Goal: Find specific page/section: Find specific page/section

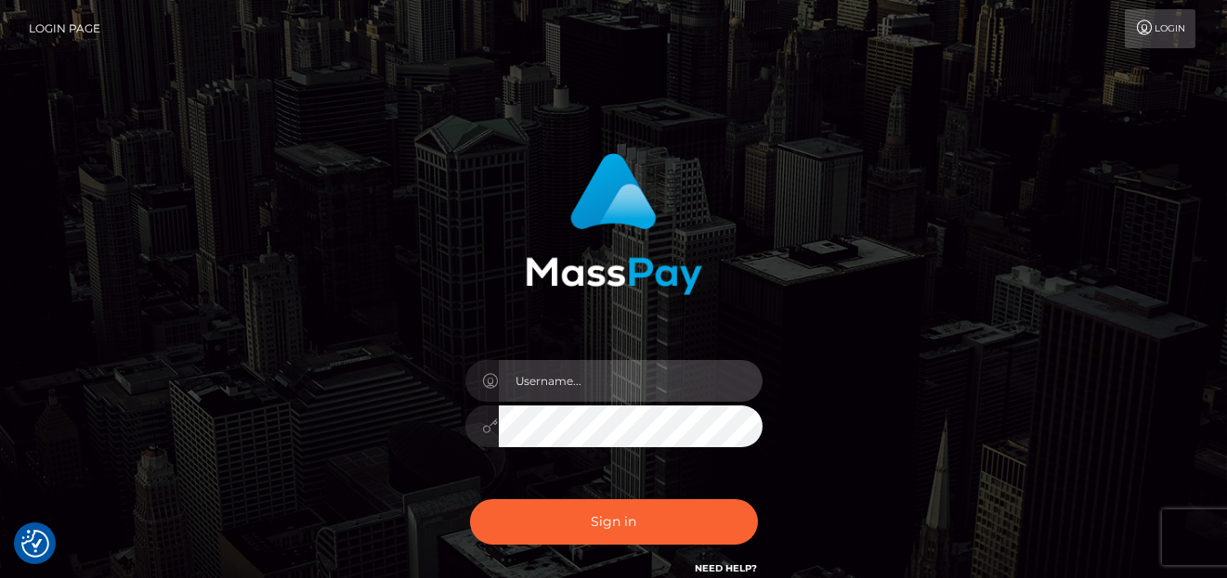
type input "denise"
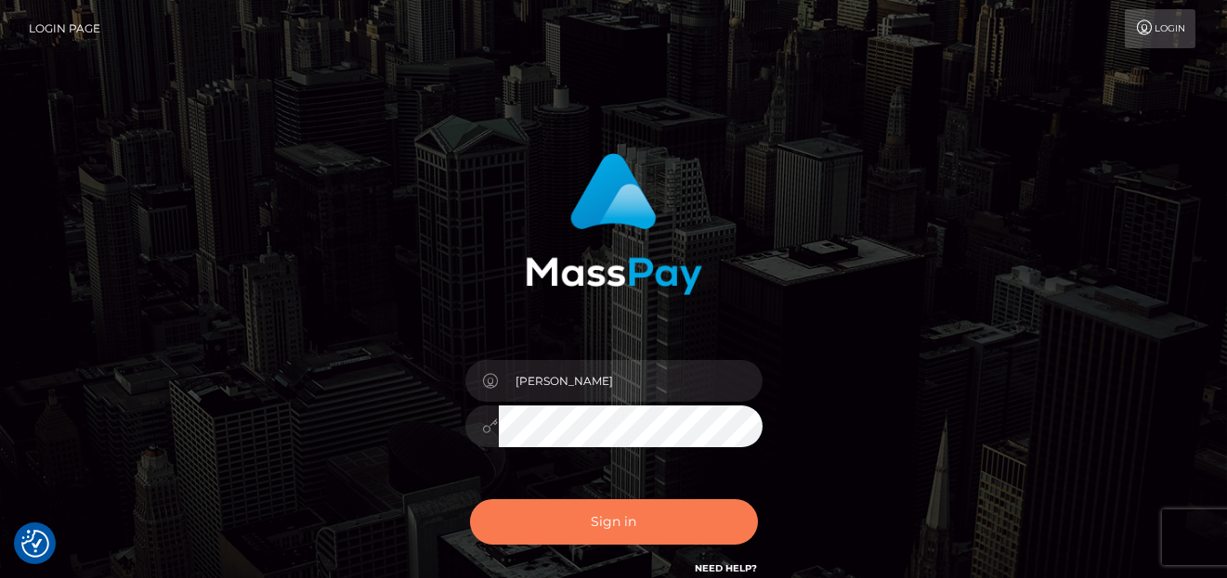
click at [590, 508] on button "Sign in" at bounding box center [614, 522] width 288 height 45
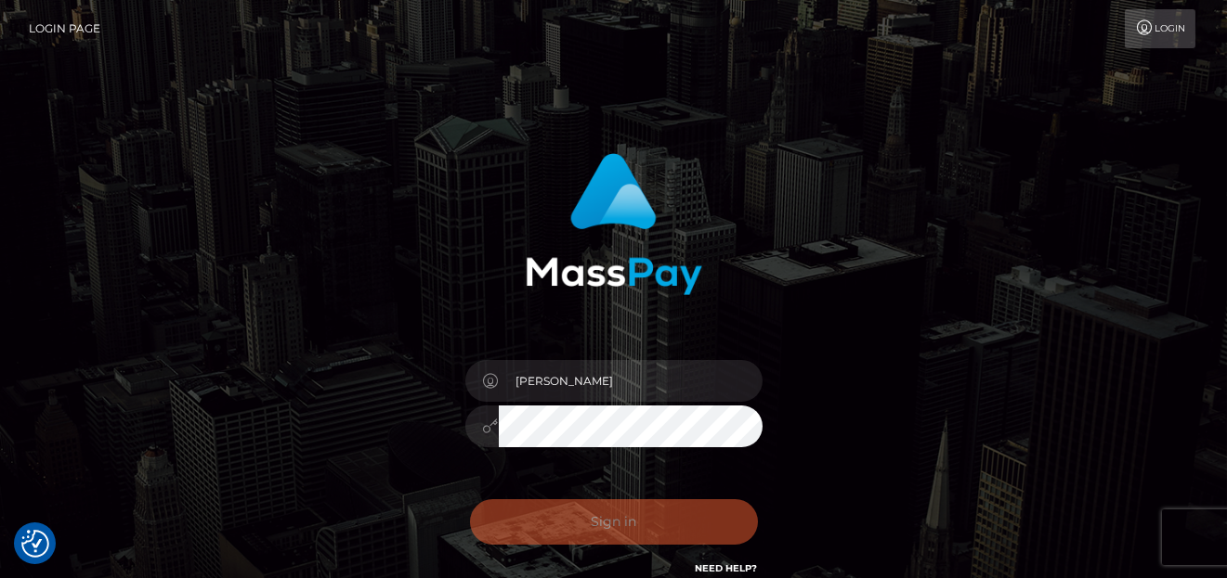
click at [593, 511] on div "Sign in Need Help?" at bounding box center [613, 529] width 325 height 83
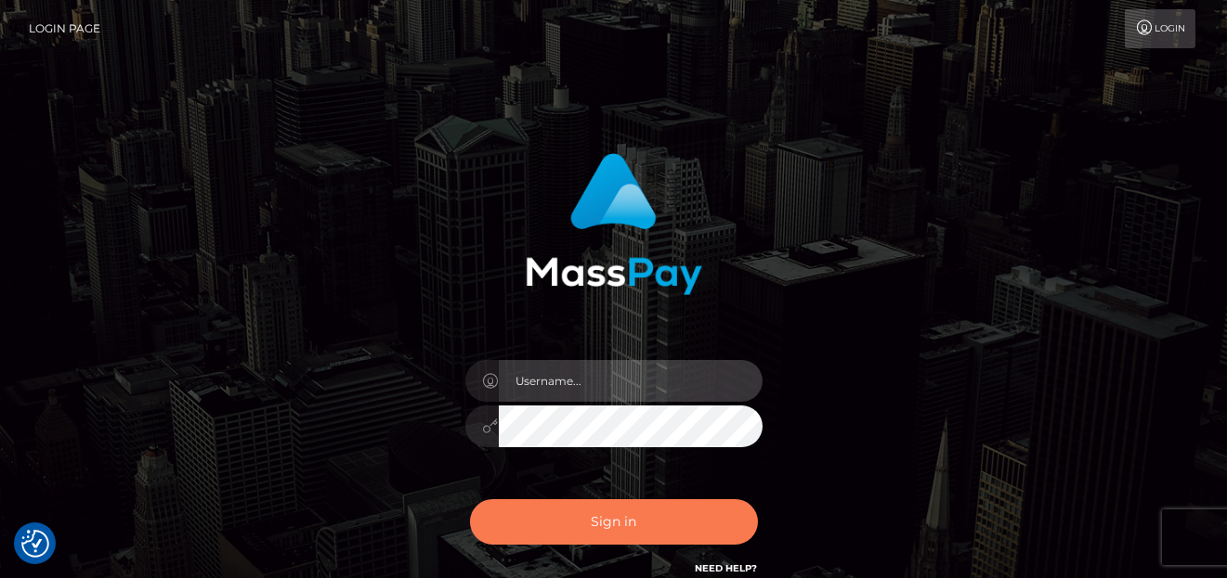
type input "denise"
click at [657, 520] on button "Sign in" at bounding box center [614, 522] width 288 height 45
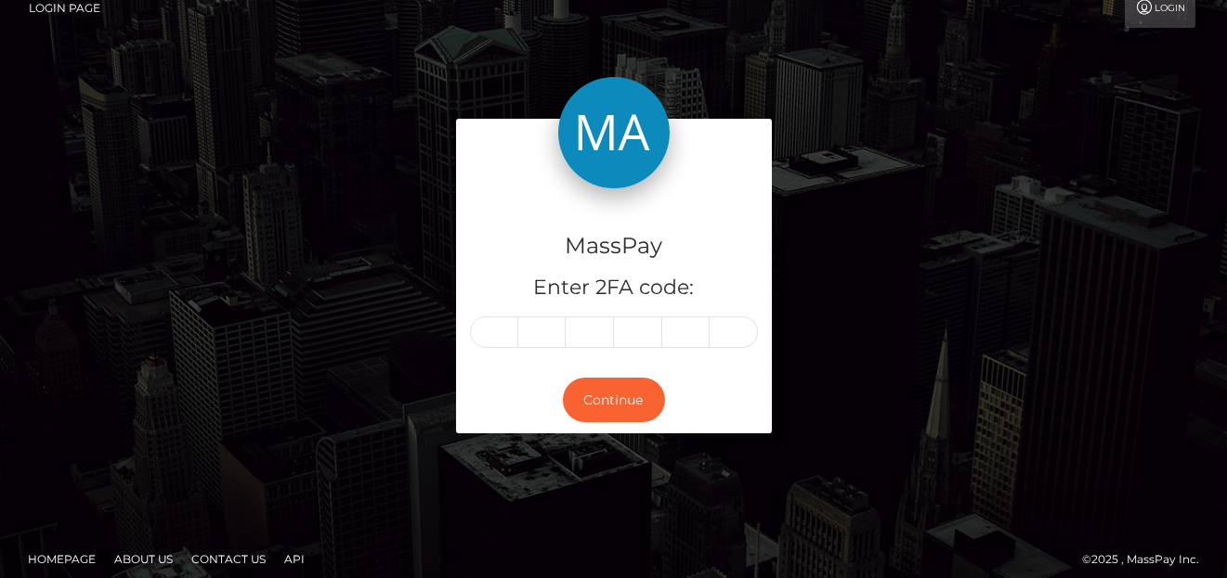
scroll to position [32, 0]
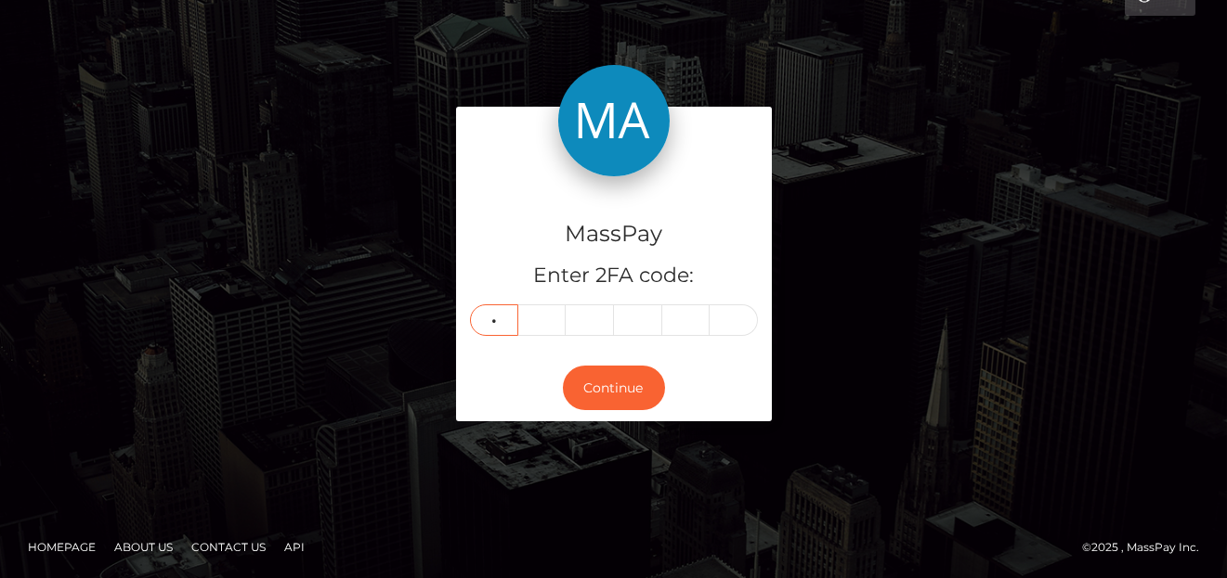
type input "2"
type input "9"
type input "4"
type input "3"
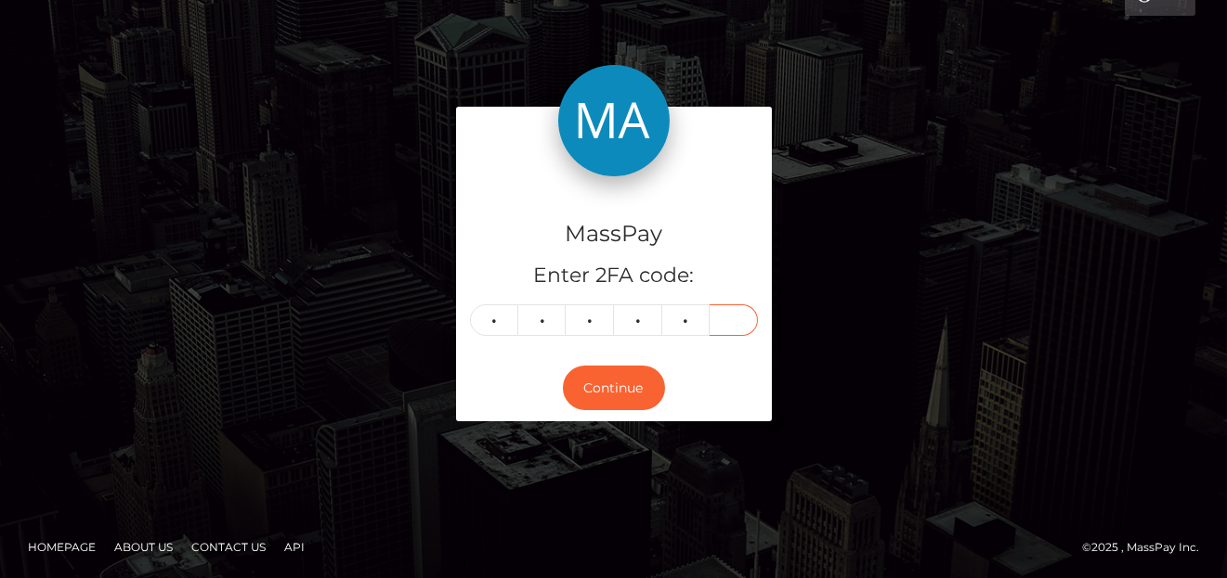
type input "8"
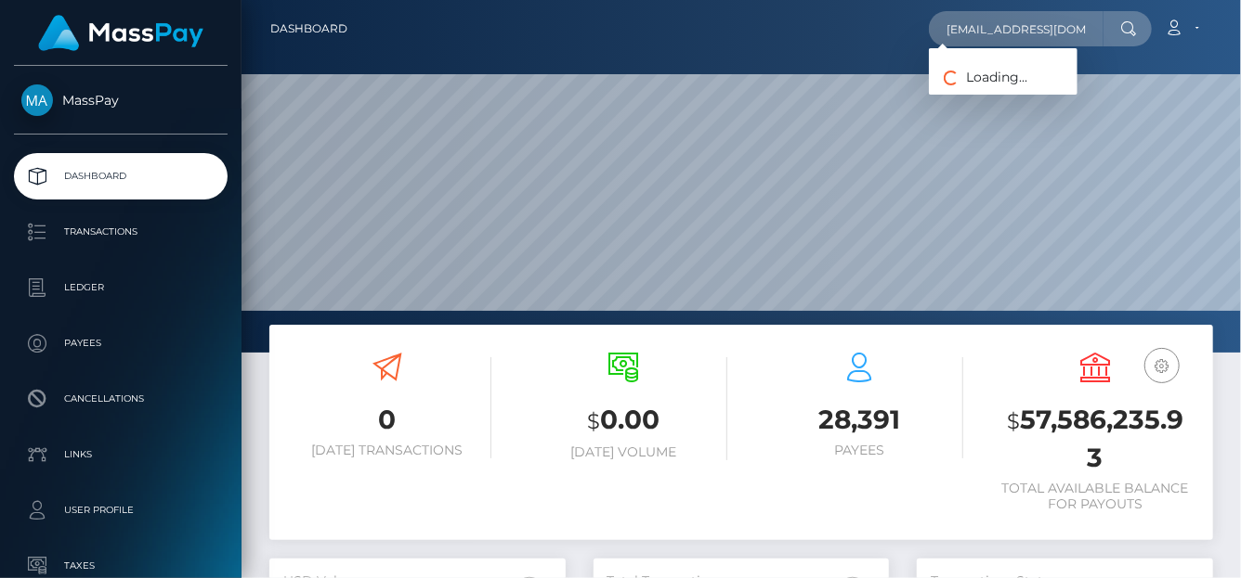
scroll to position [329, 296]
type input "genyyounes@ymail.com"
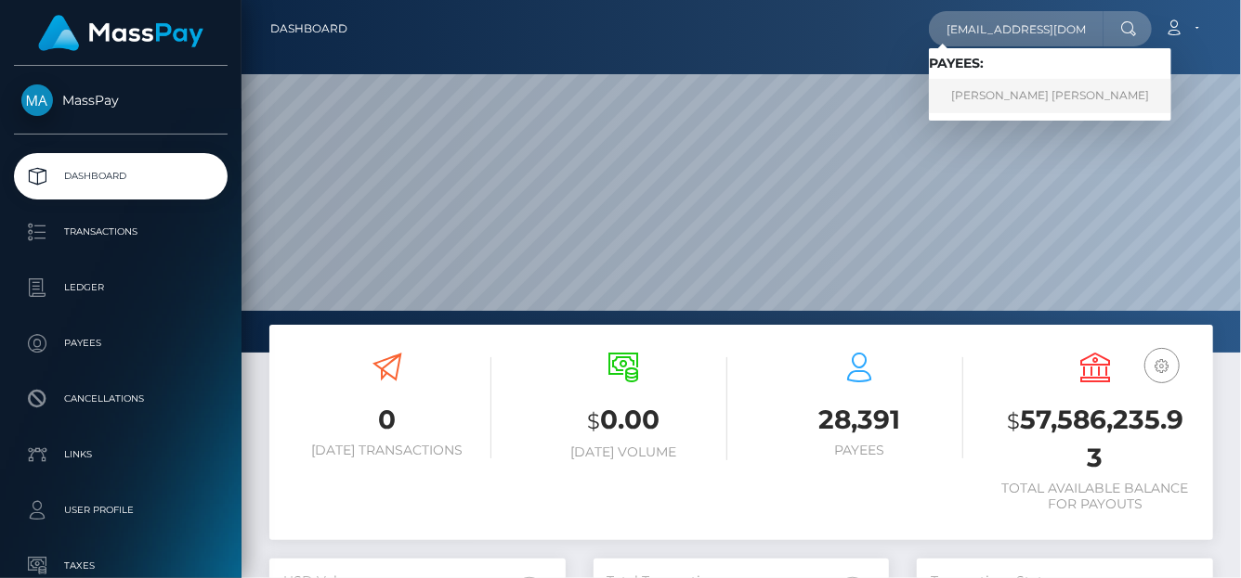
scroll to position [0, 0]
click at [977, 97] on link "Nicoleta Geny Younes" at bounding box center [1050, 96] width 242 height 34
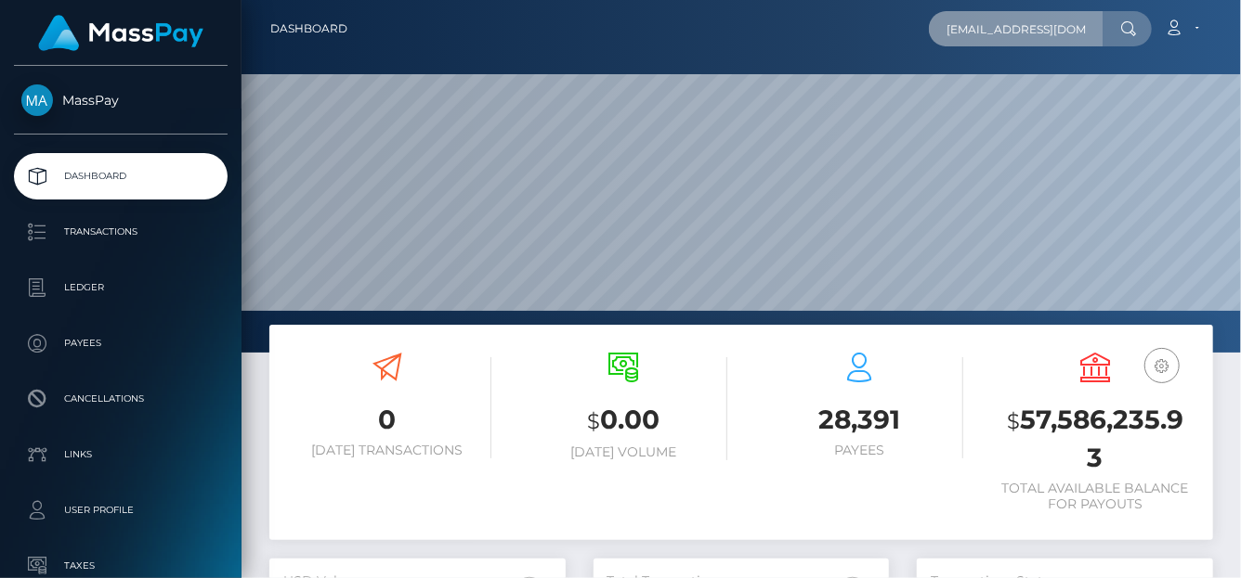
click at [1093, 34] on input "genyyounes@ymail.com" at bounding box center [1016, 28] width 175 height 35
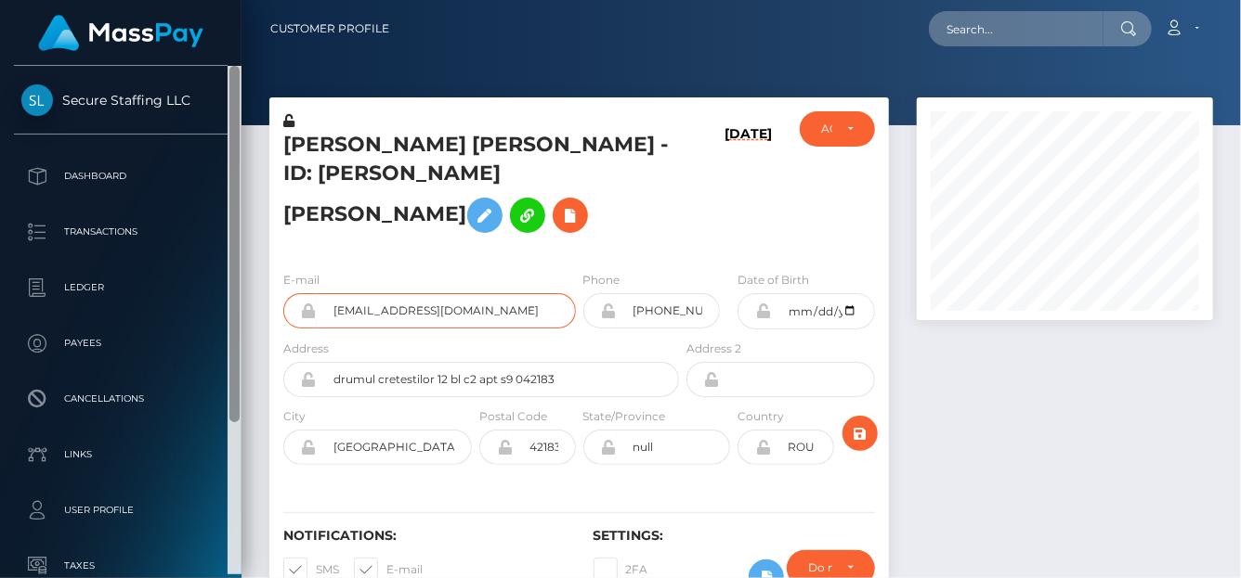
drag, startPoint x: 513, startPoint y: 286, endPoint x: 235, endPoint y: 248, distance: 281.2
click at [235, 248] on div "Secure Staffing LLC Dashboard Transactions Ledger Payees Cancellations" at bounding box center [620, 289] width 1241 height 578
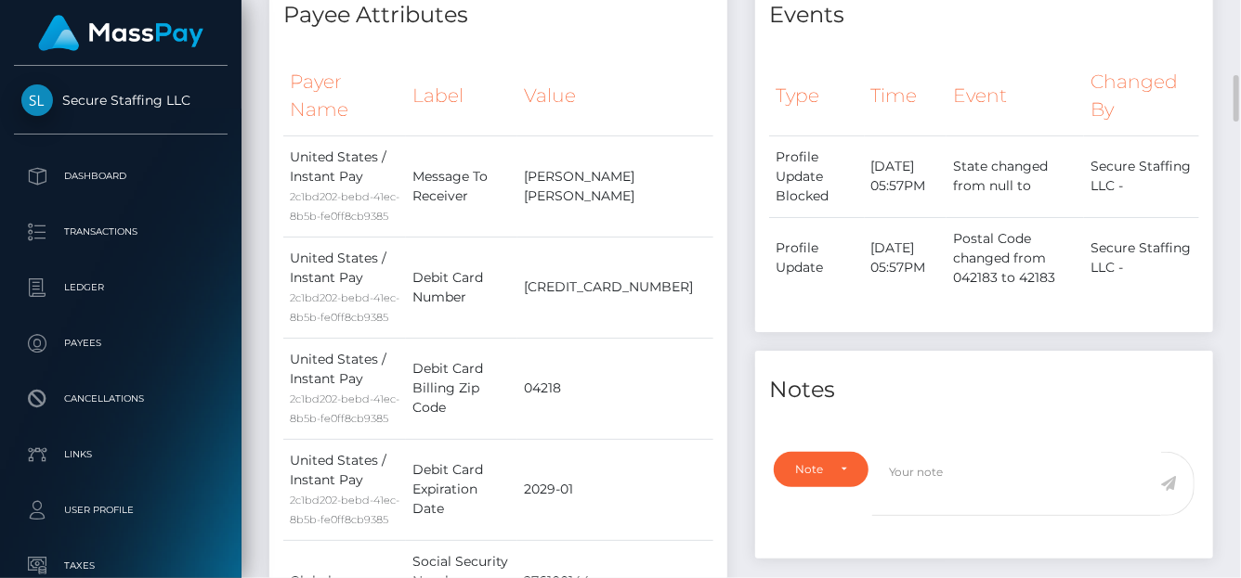
scroll to position [651, 0]
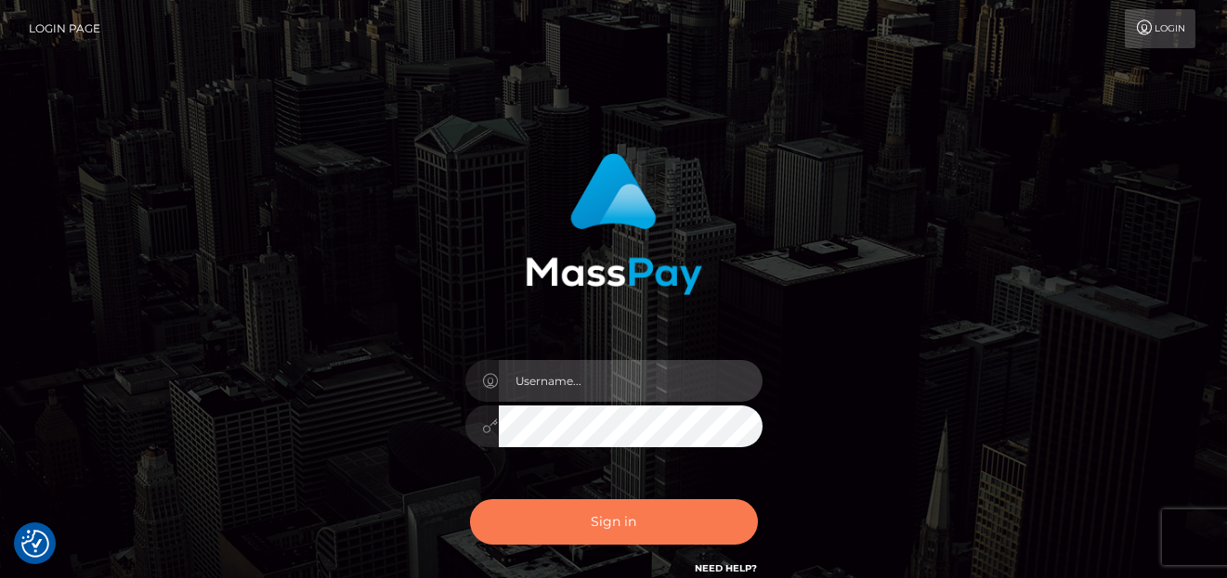
type input "denise"
click at [609, 532] on button "Sign in" at bounding box center [614, 522] width 288 height 45
type input "[PERSON_NAME]"
click at [630, 511] on button "Sign in" at bounding box center [614, 522] width 288 height 45
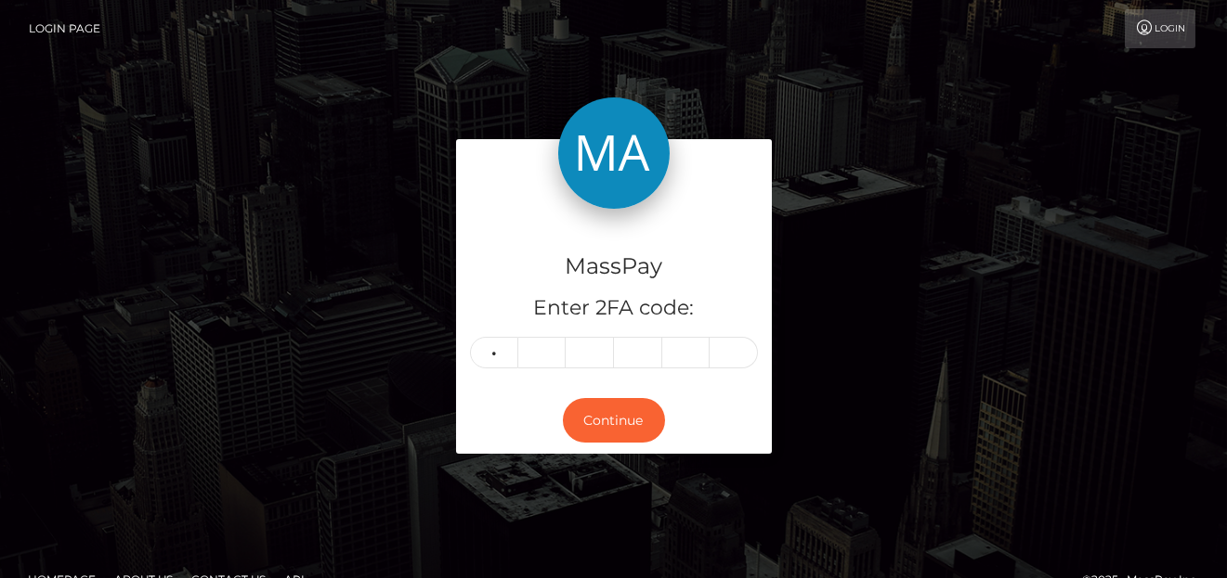
type input "5"
type input "1"
type input "3"
type input "2"
type input "7"
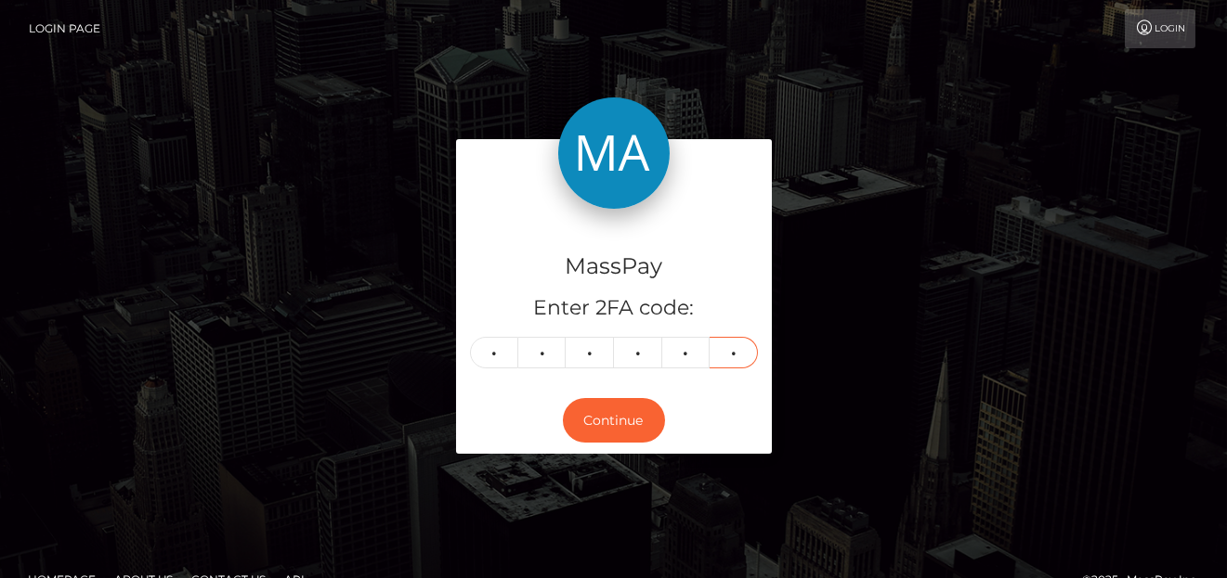
type input "5"
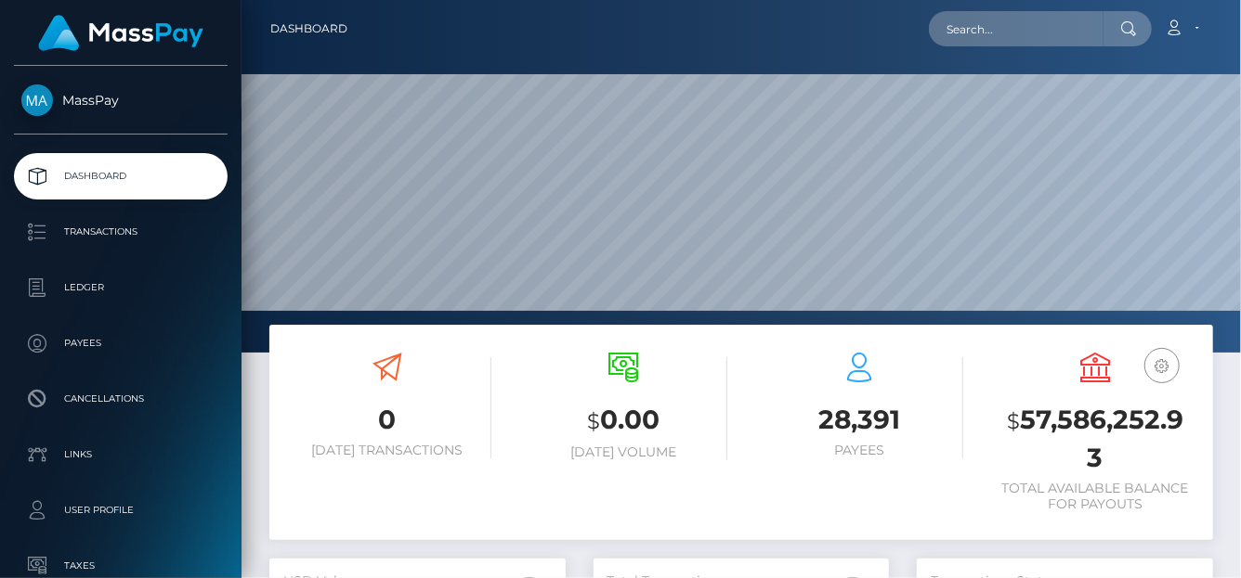
scroll to position [329, 296]
click at [966, 29] on input "text" at bounding box center [1016, 28] width 175 height 35
paste input "[EMAIL_ADDRESS][DOMAIN_NAME]"
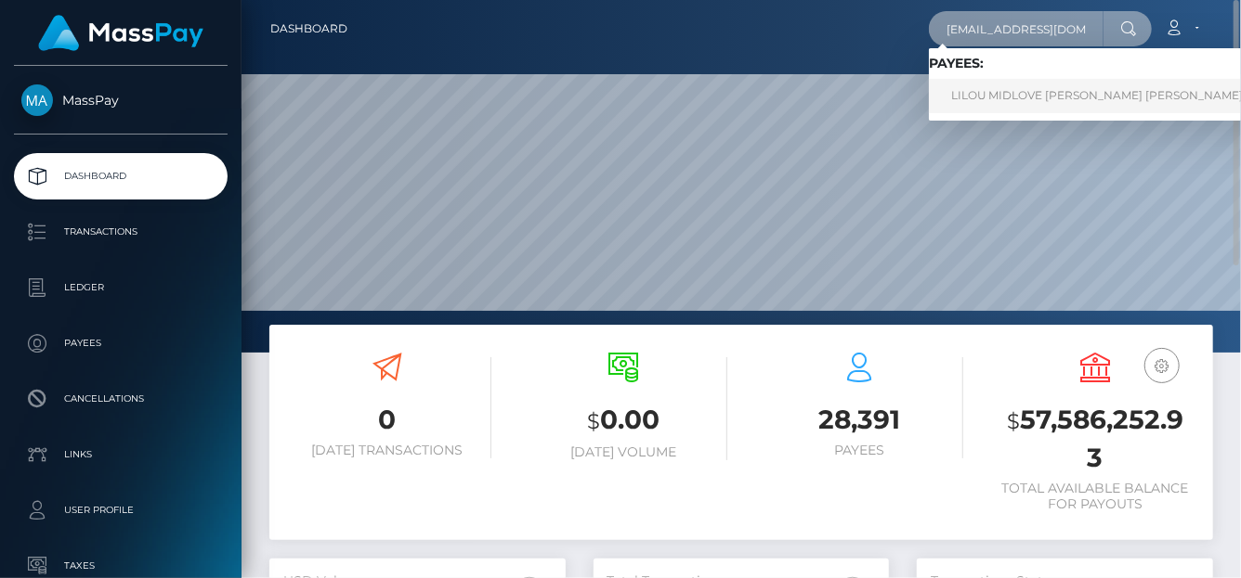
type input "[EMAIL_ADDRESS][DOMAIN_NAME]"
click at [986, 93] on link "LILOU MIDLOVE [PERSON_NAME] [PERSON_NAME] [PERSON_NAME]" at bounding box center [1147, 96] width 436 height 34
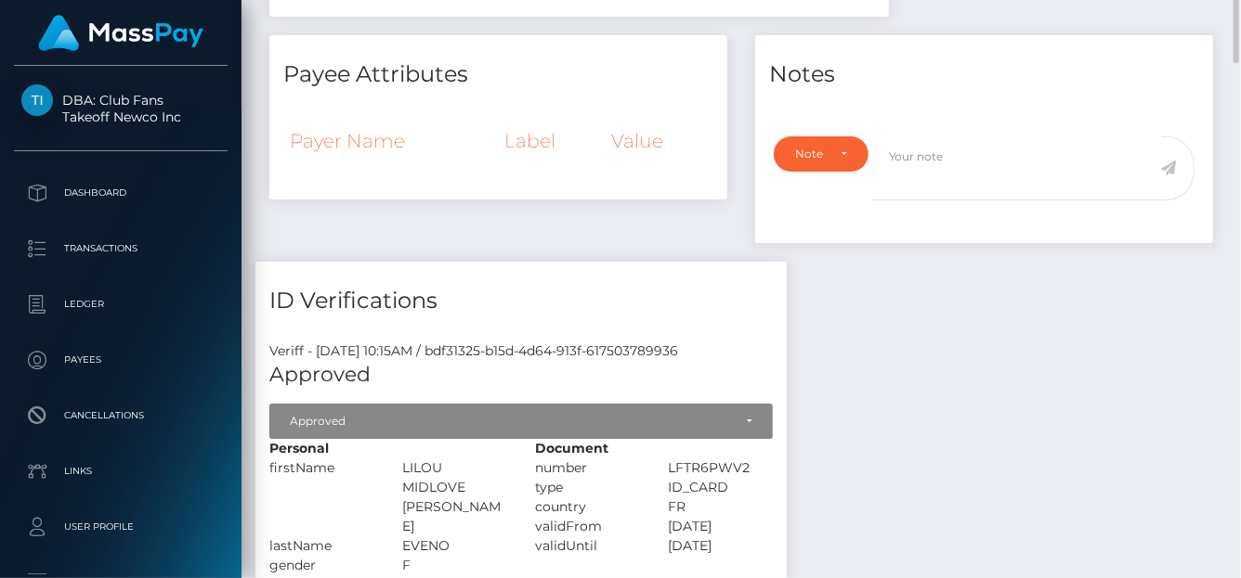
scroll to position [4, 0]
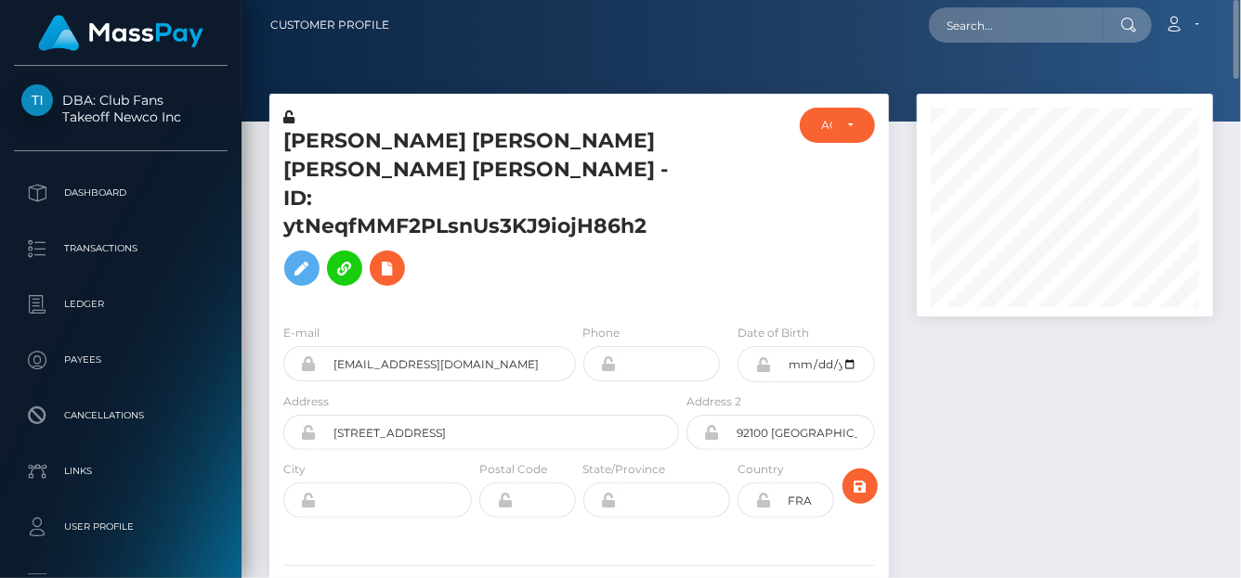
drag, startPoint x: 517, startPoint y: 316, endPoint x: 358, endPoint y: 343, distance: 161.0
click at [358, 343] on div "E-mail foxyclara921@gmail.com" at bounding box center [429, 352] width 292 height 58
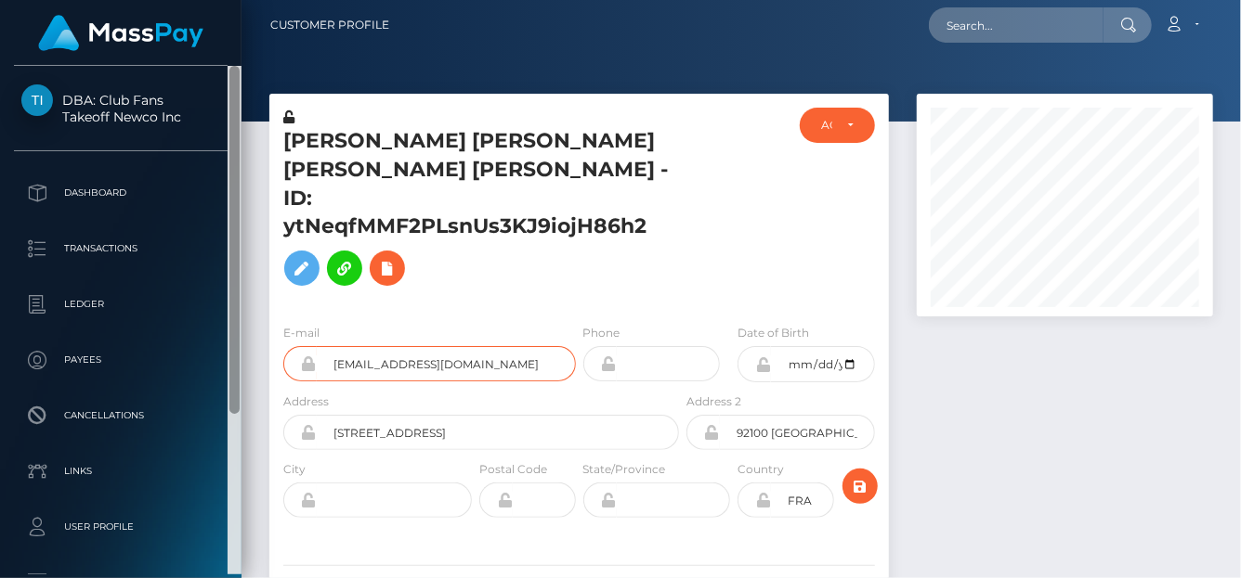
drag, startPoint x: 467, startPoint y: 346, endPoint x: 237, endPoint y: 327, distance: 231.1
click at [237, 327] on div "DBA: Club Fans Takeoff Newco Inc Dashboard Transactions Ledger Payees" at bounding box center [620, 289] width 1241 height 578
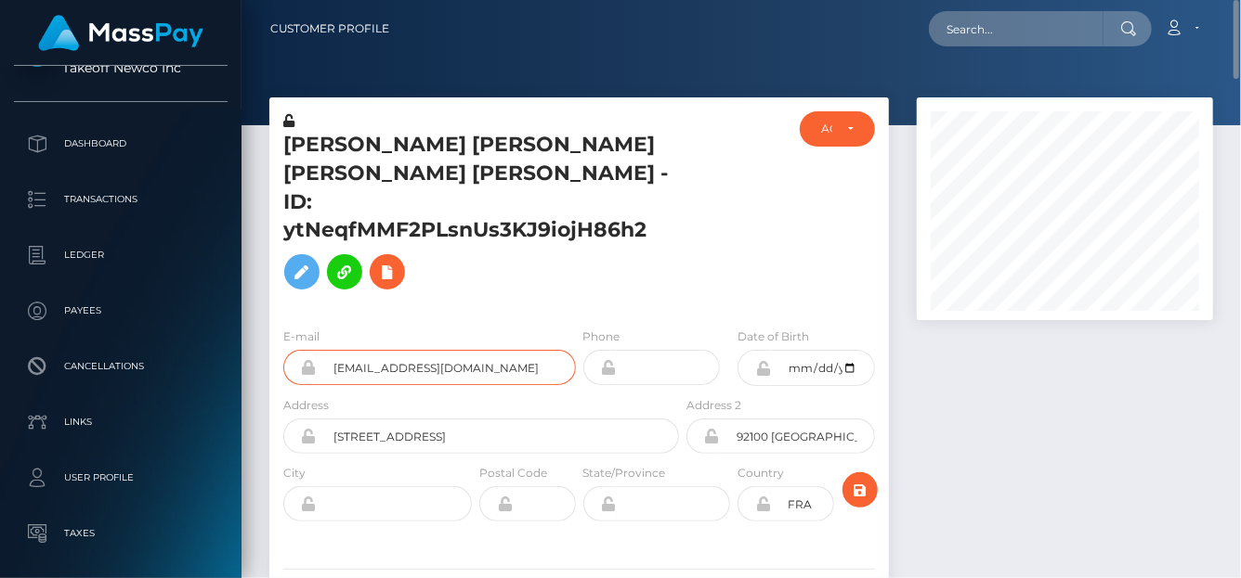
scroll to position [0, 0]
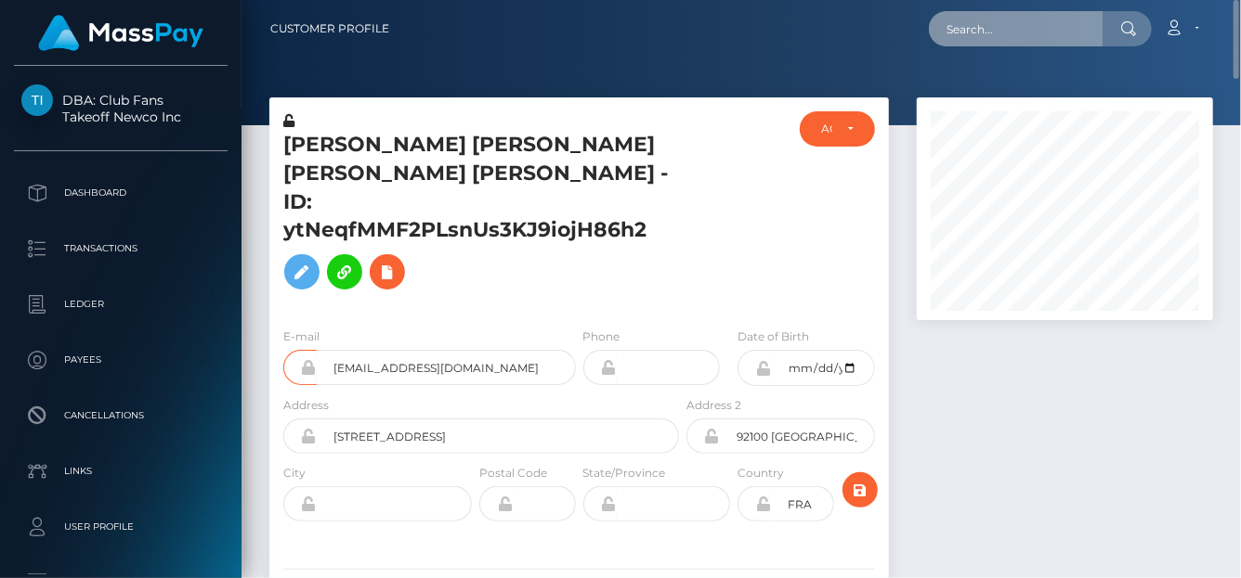
click at [984, 40] on input "text" at bounding box center [1016, 28] width 175 height 35
paste input "genyyounes@ymail.com"
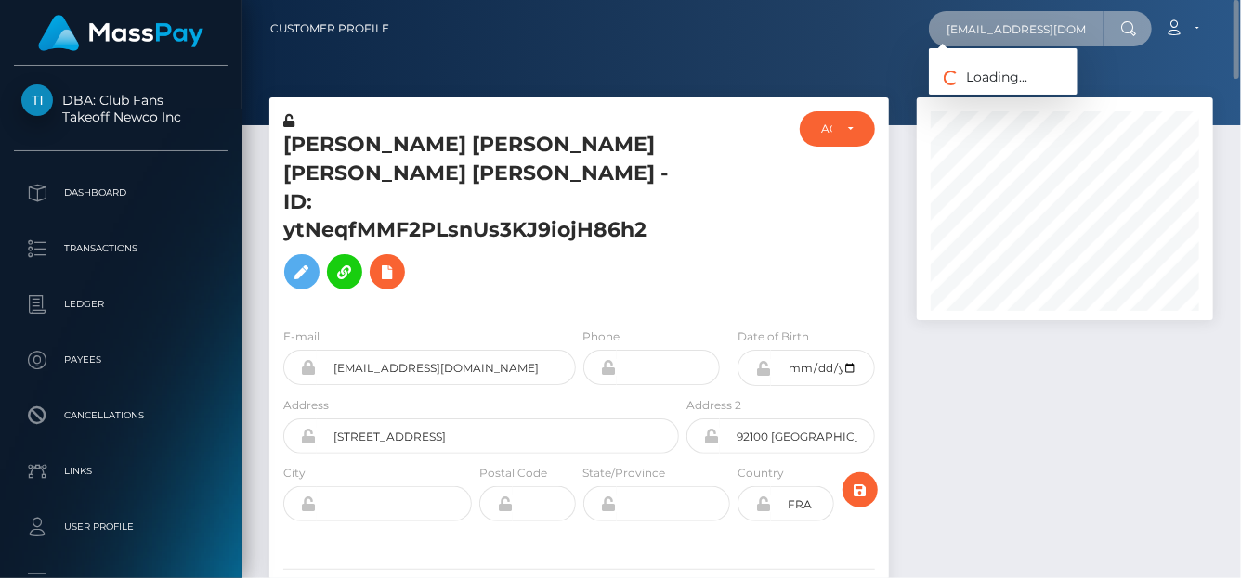
type input "genyyounes@ymail.com"
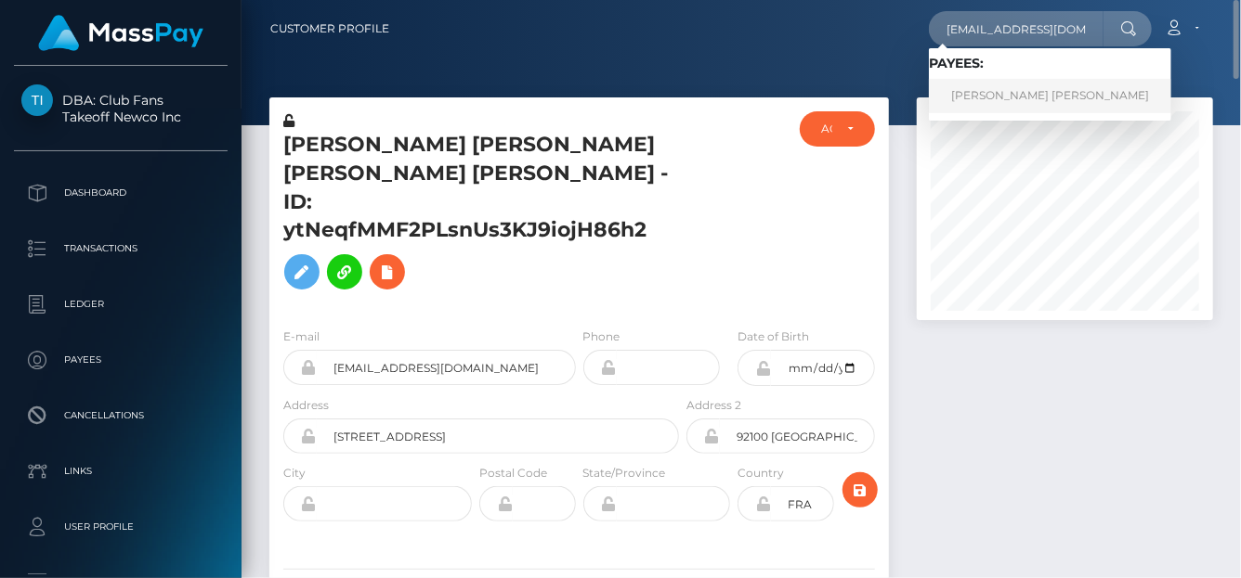
click at [1015, 97] on link "Nicoleta Geny Younes" at bounding box center [1050, 96] width 242 height 34
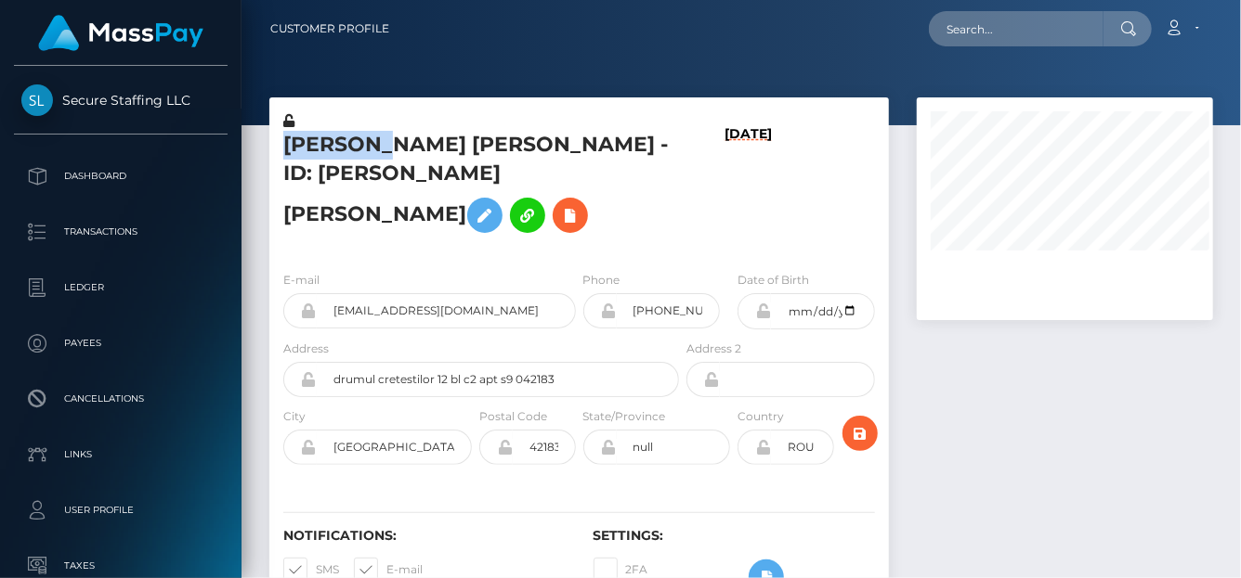
drag, startPoint x: 369, startPoint y: 146, endPoint x: 288, endPoint y: 151, distance: 81.0
click at [288, 151] on h5 "Nicoleta Geny Younes - ID: Nicoleta Geny Younes" at bounding box center [475, 186] width 385 height 111
copy h5 "Nicoleta"
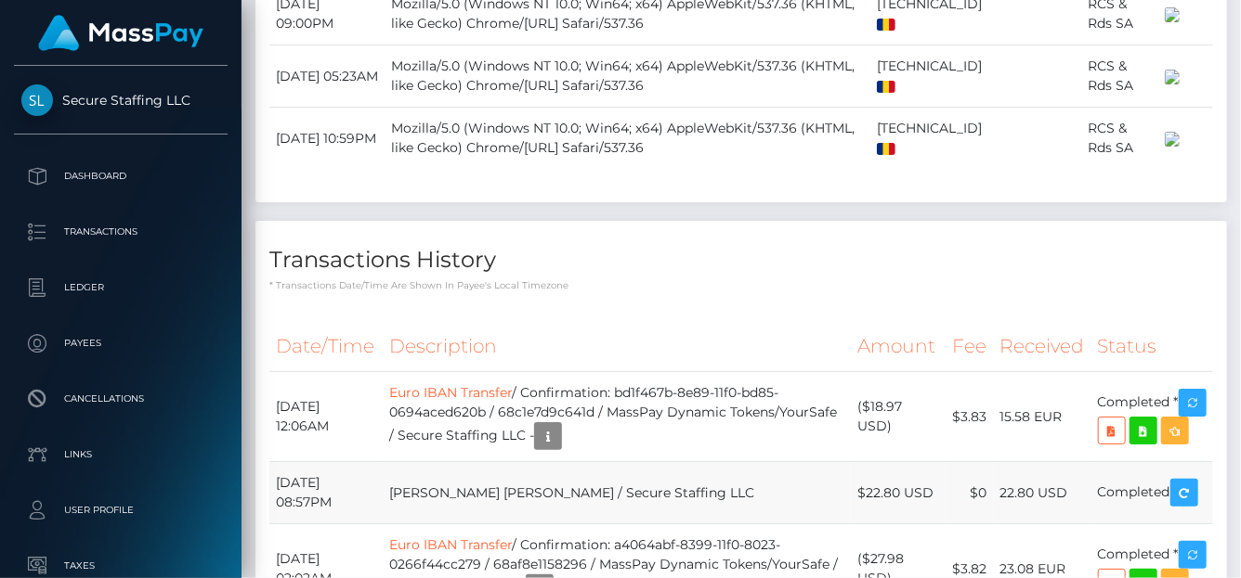
scroll to position [3069, 0]
